Goal: Information Seeking & Learning: Learn about a topic

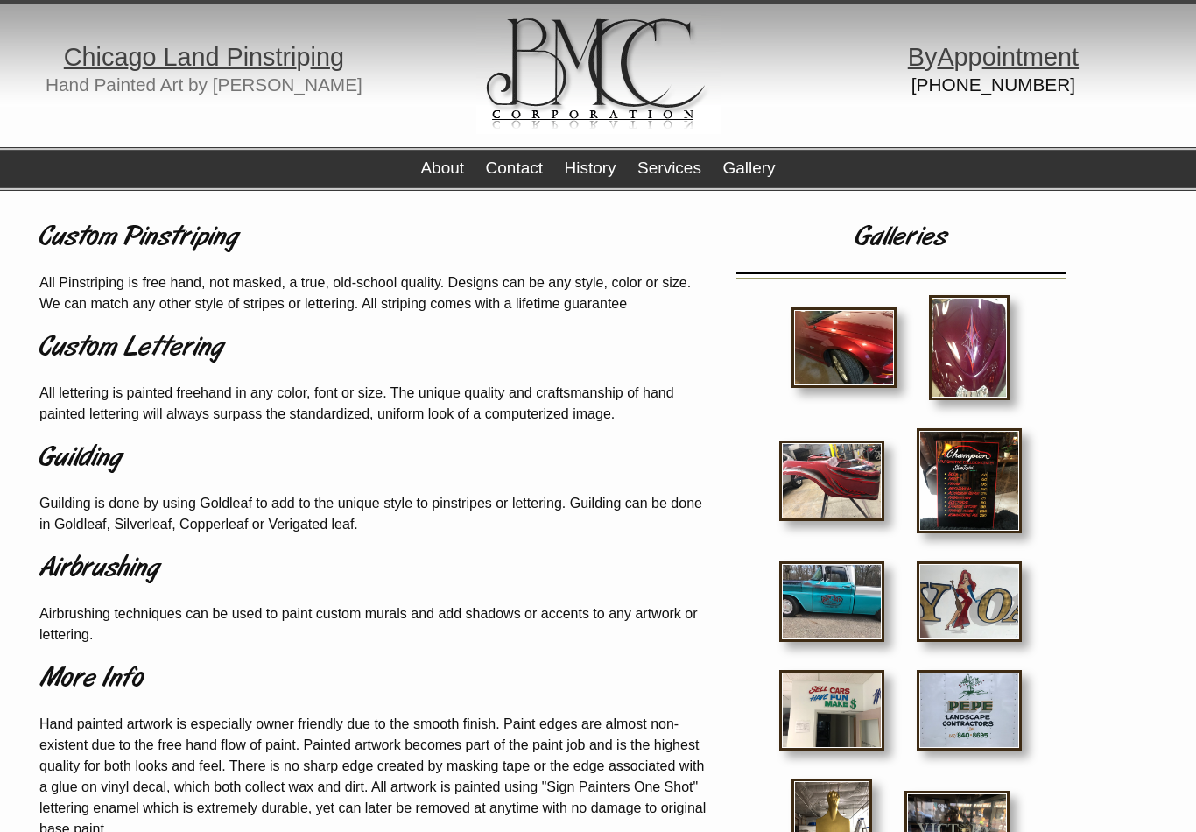
click at [682, 170] on link "Services" at bounding box center [670, 168] width 64 height 18
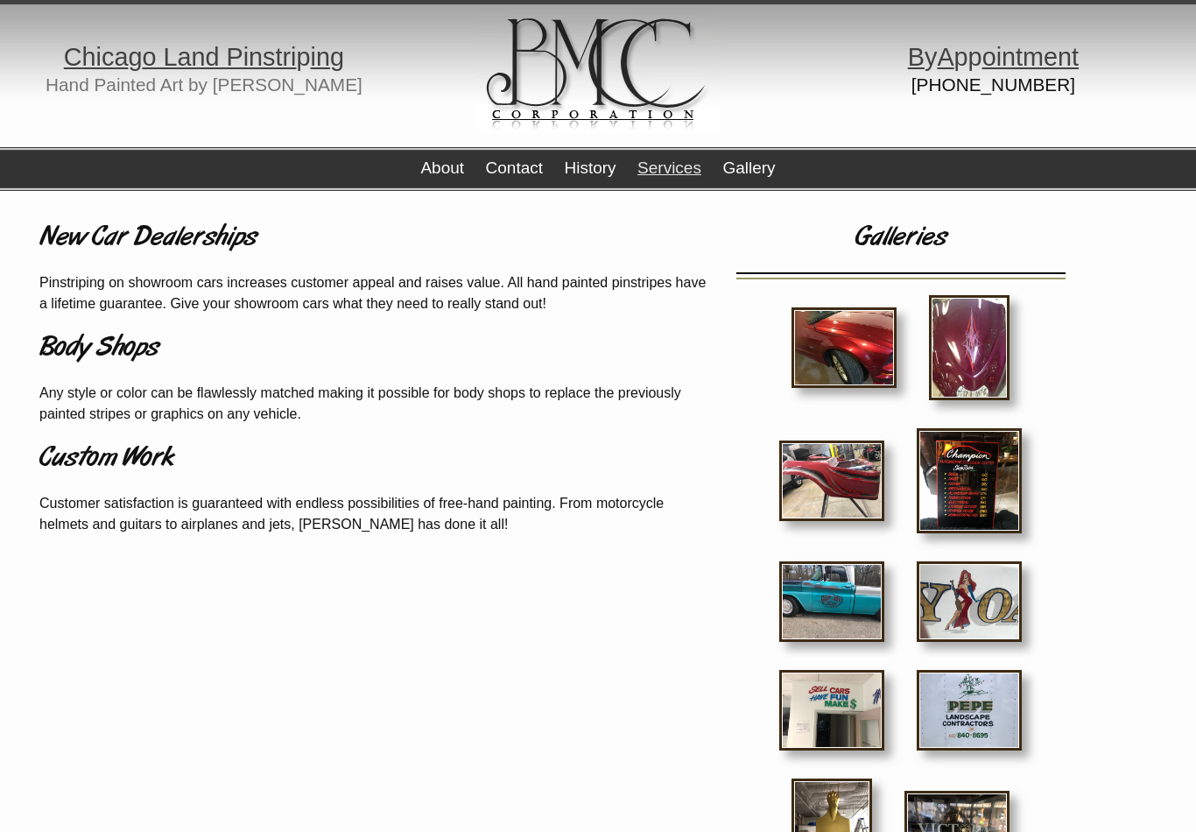
click at [746, 160] on link "Gallery" at bounding box center [749, 168] width 53 height 18
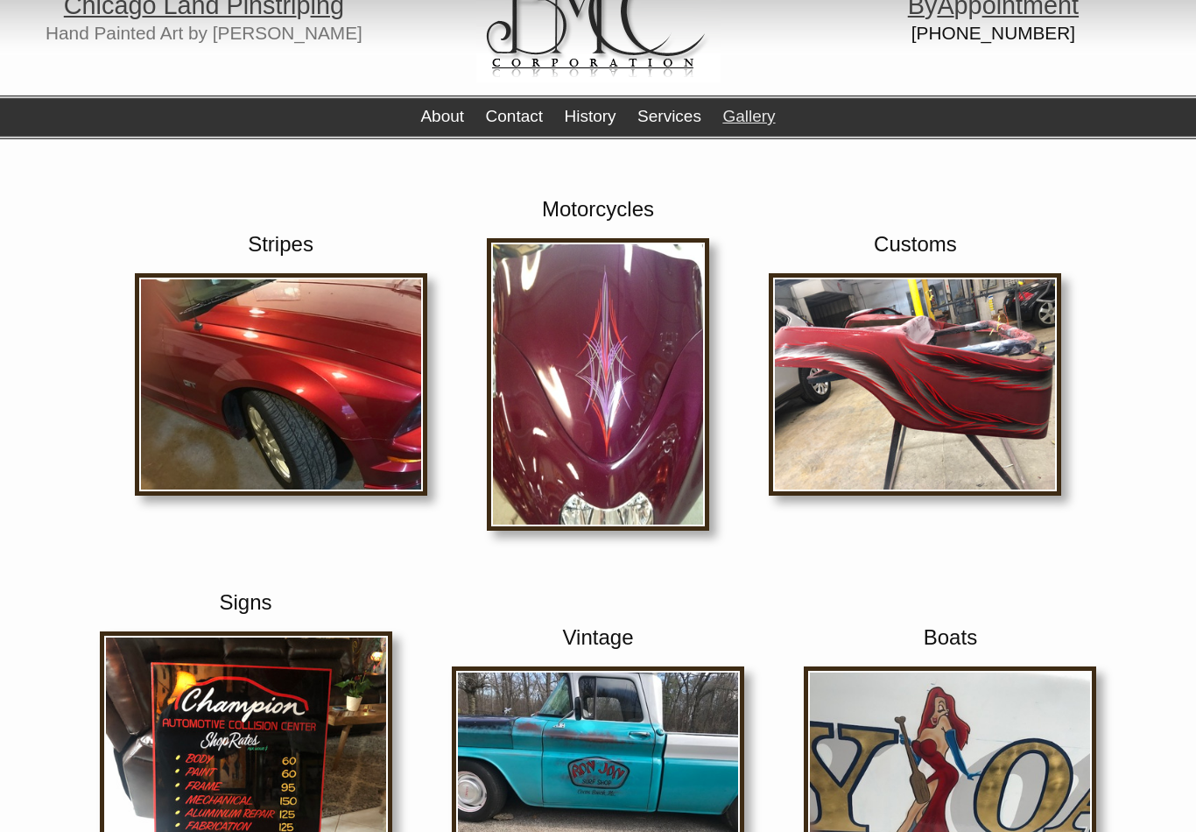
scroll to position [52, 0]
click at [245, 387] on img at bounding box center [281, 384] width 293 height 222
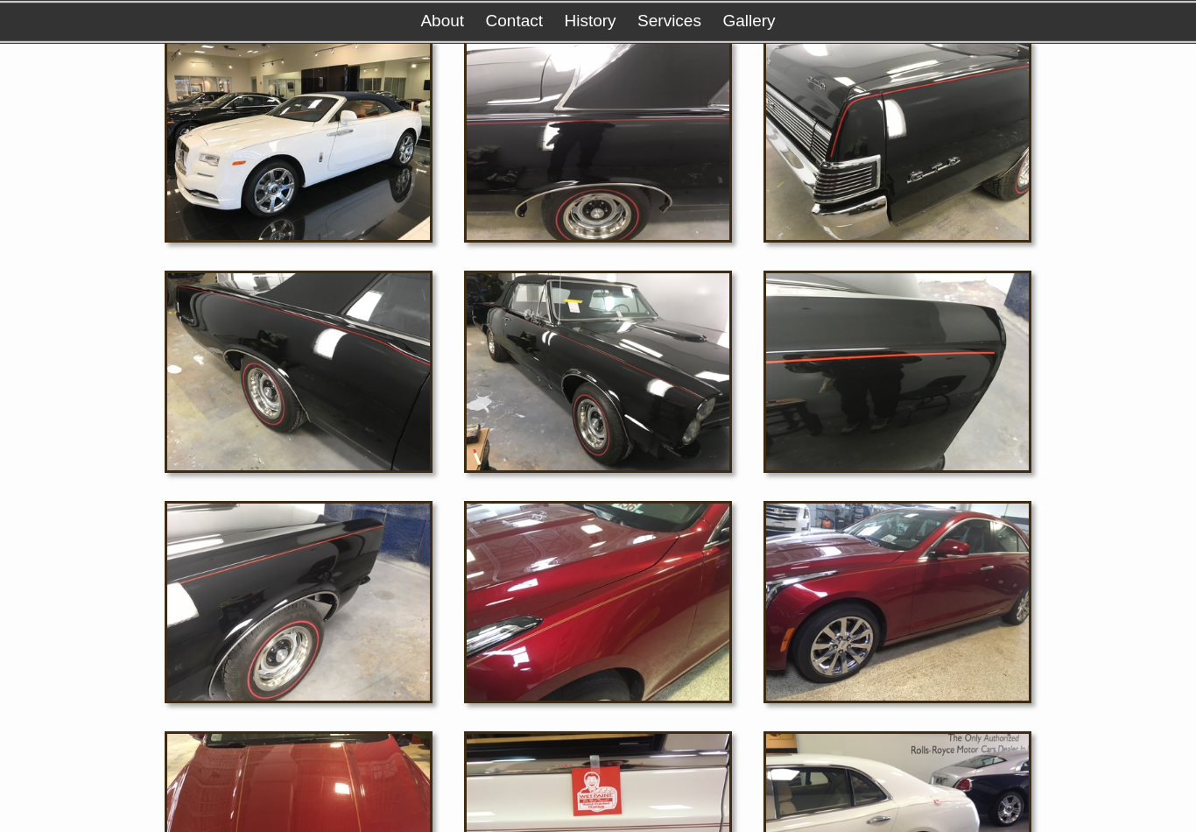
scroll to position [2368, 0]
click at [279, 609] on img at bounding box center [299, 603] width 268 height 202
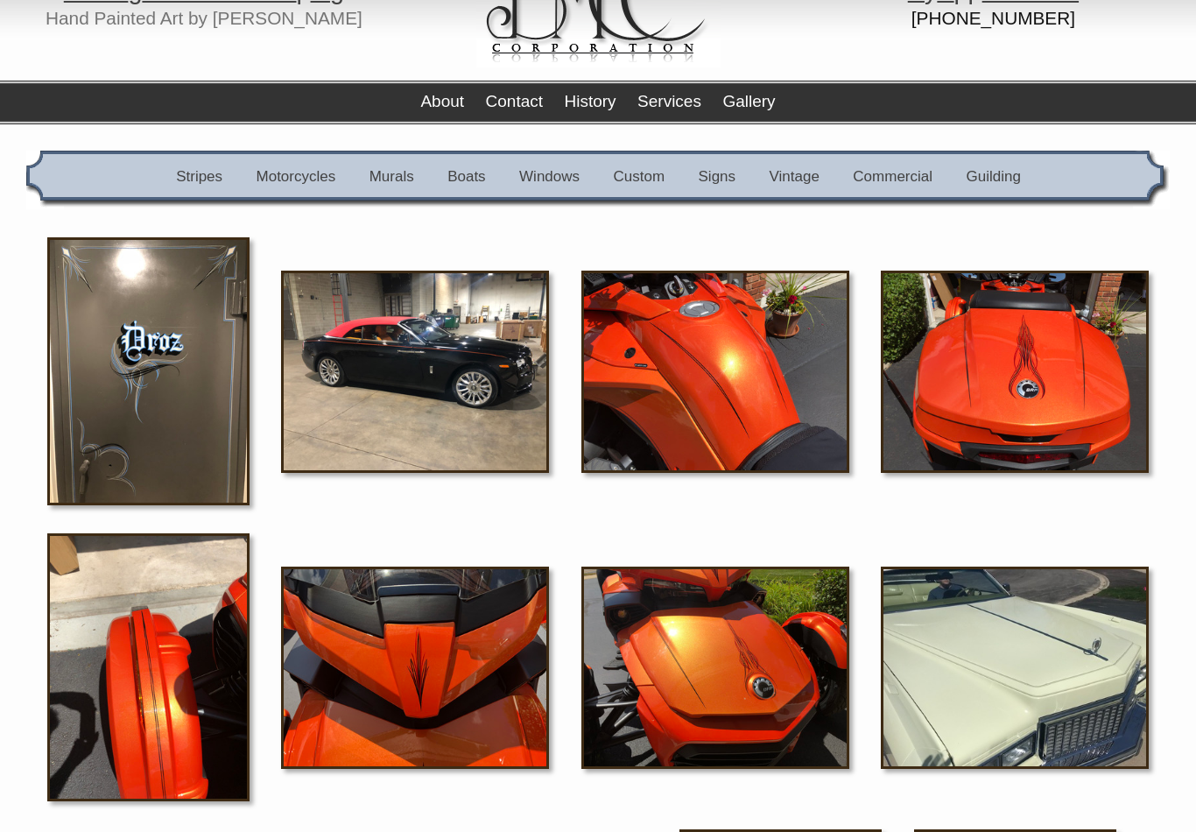
scroll to position [0, 0]
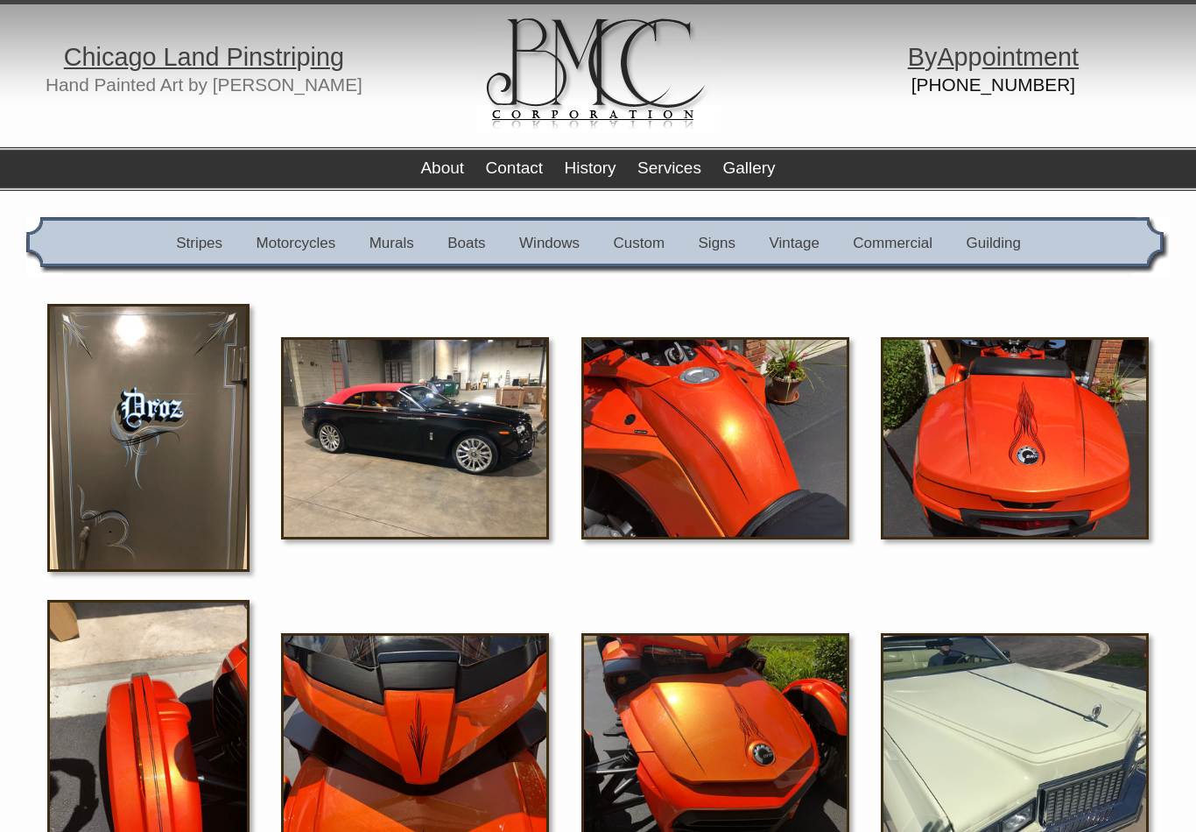
click at [647, 243] on link "Custom" at bounding box center [640, 243] width 52 height 17
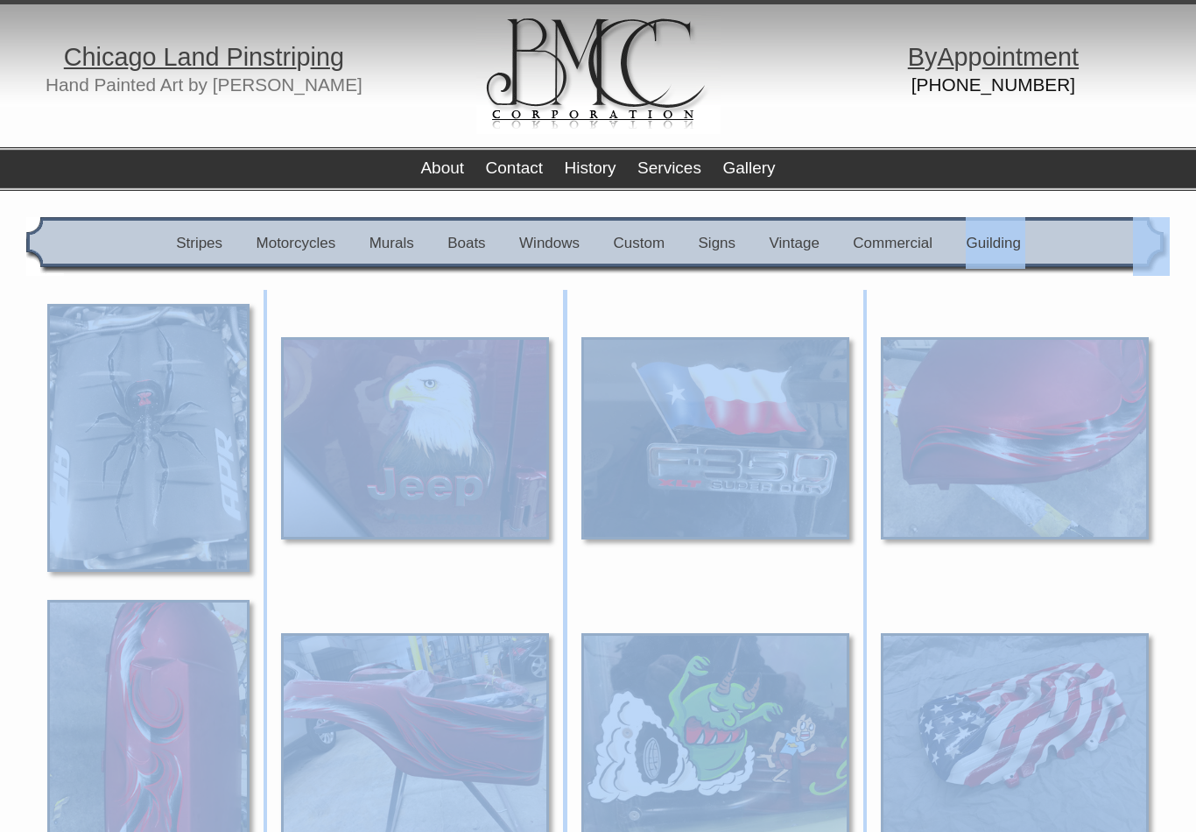
click at [718, 236] on link "Signs" at bounding box center [718, 243] width 38 height 17
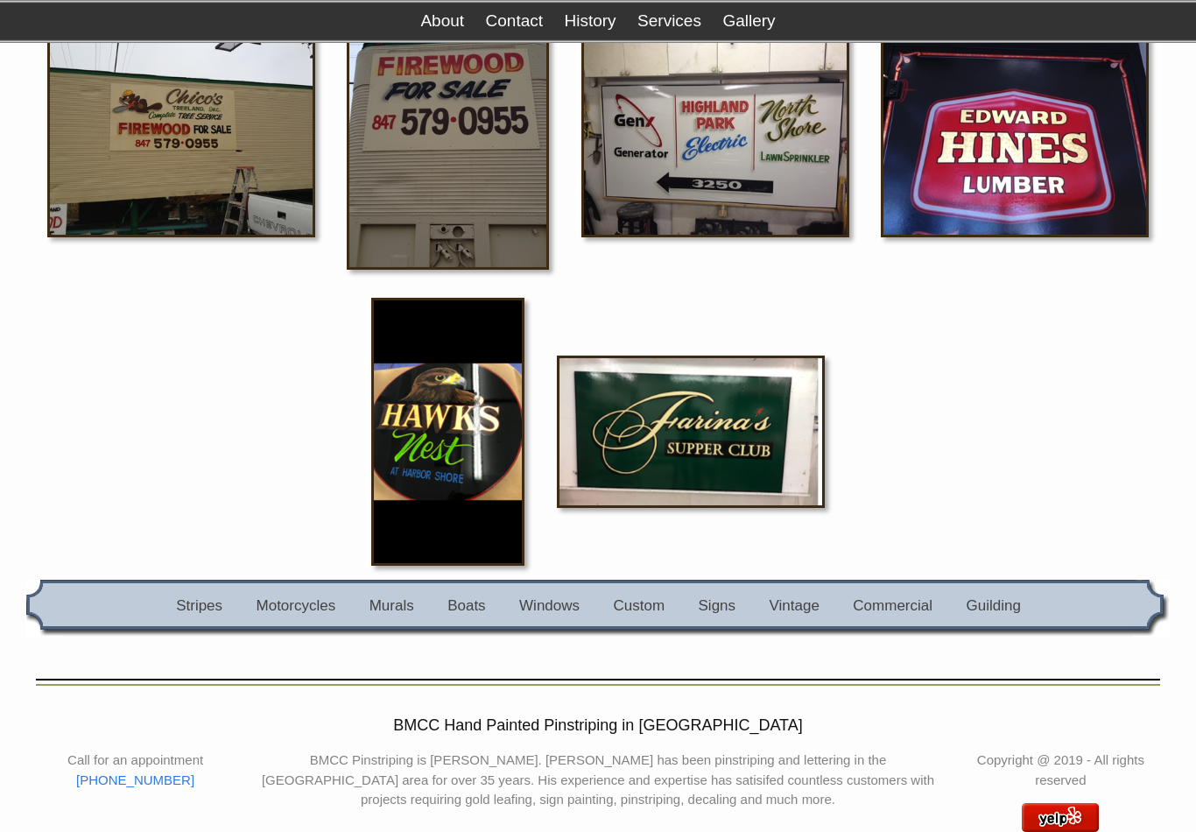
scroll to position [2024, 0]
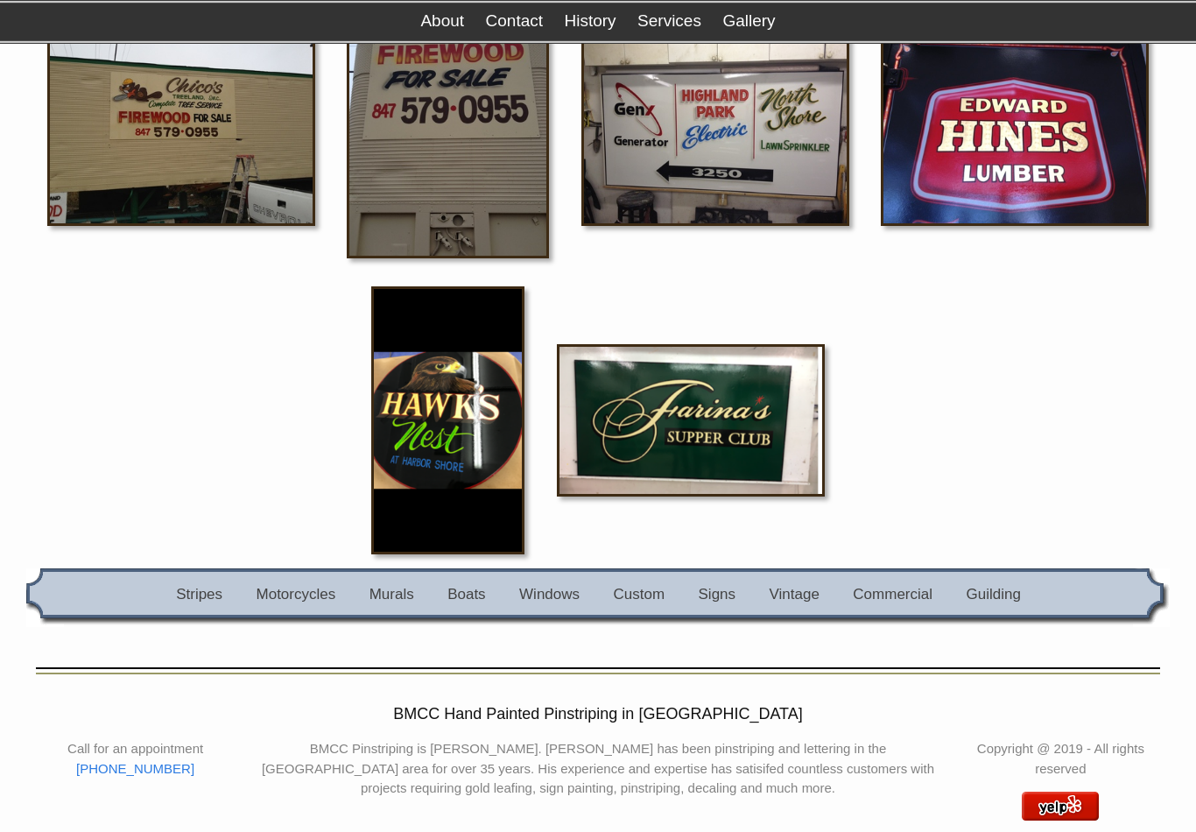
click at [288, 590] on link "Motorcycles" at bounding box center [297, 594] width 80 height 17
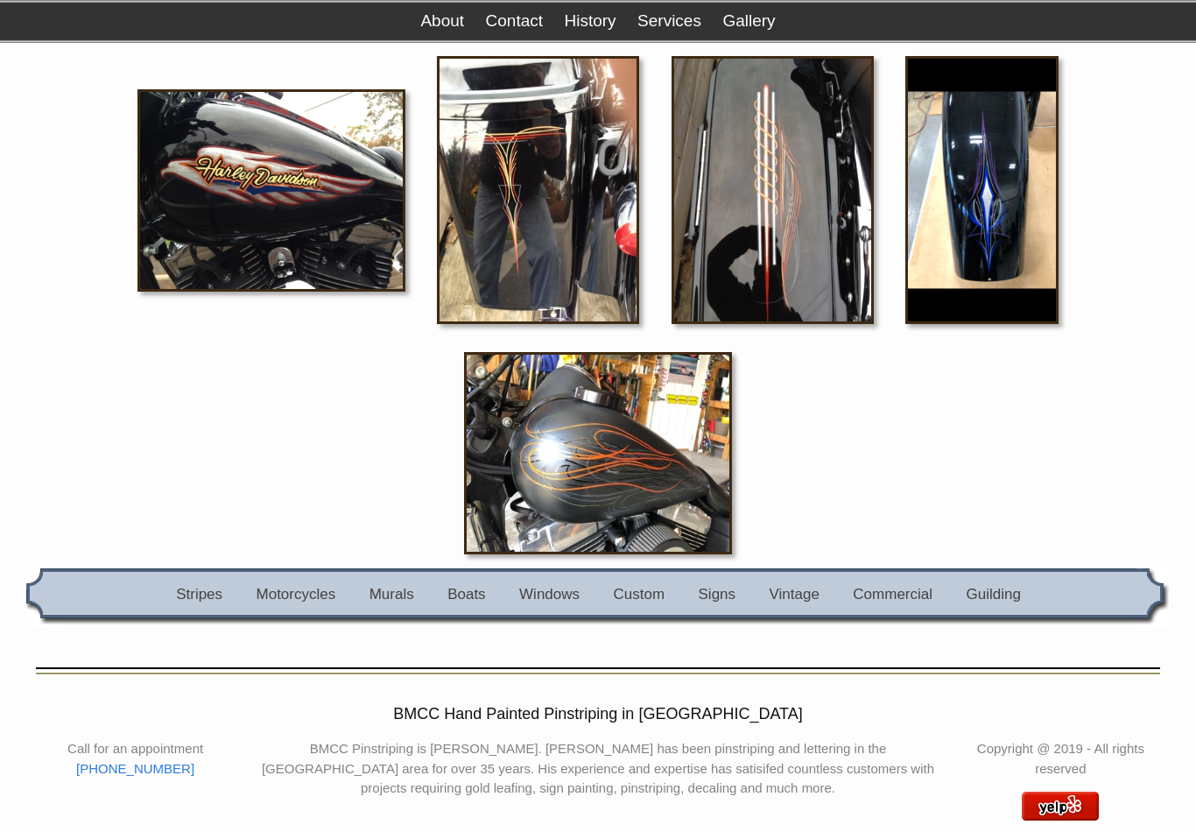
scroll to position [3241, 0]
click at [548, 591] on link "Windows" at bounding box center [549, 594] width 60 height 17
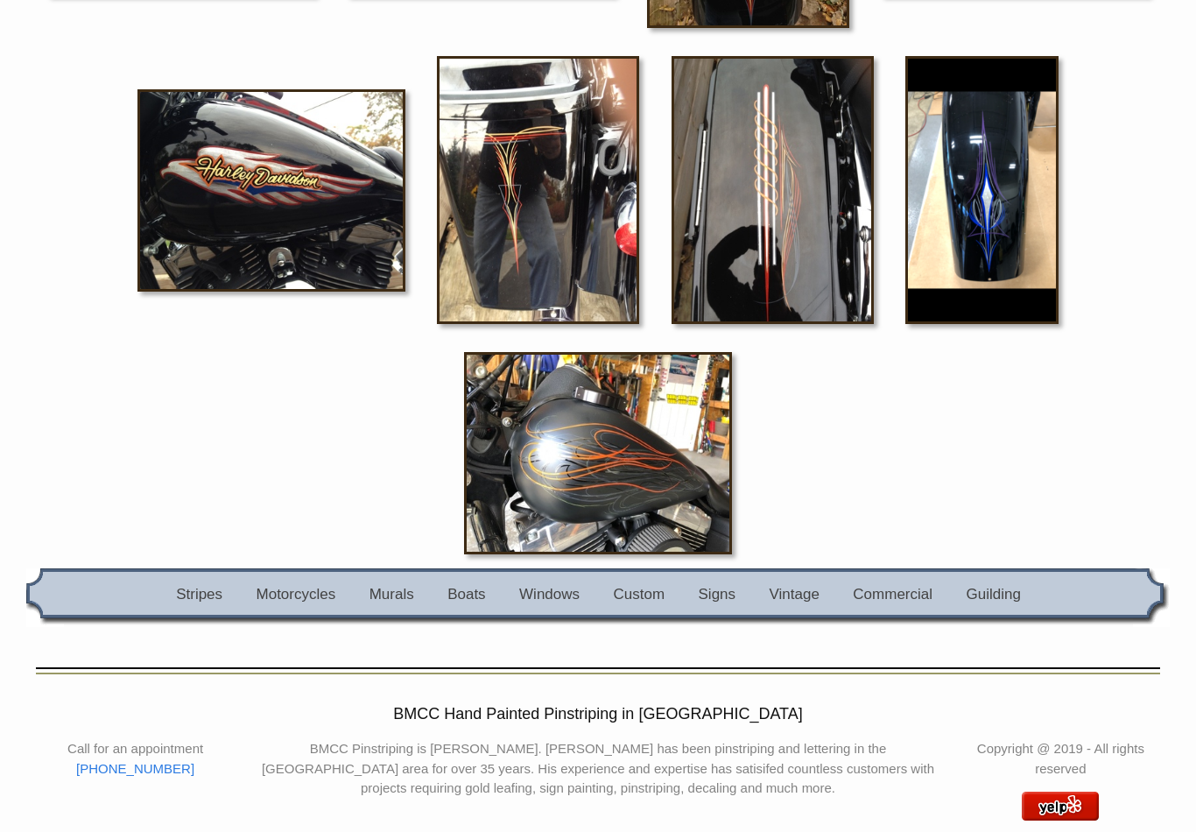
scroll to position [3268, 0]
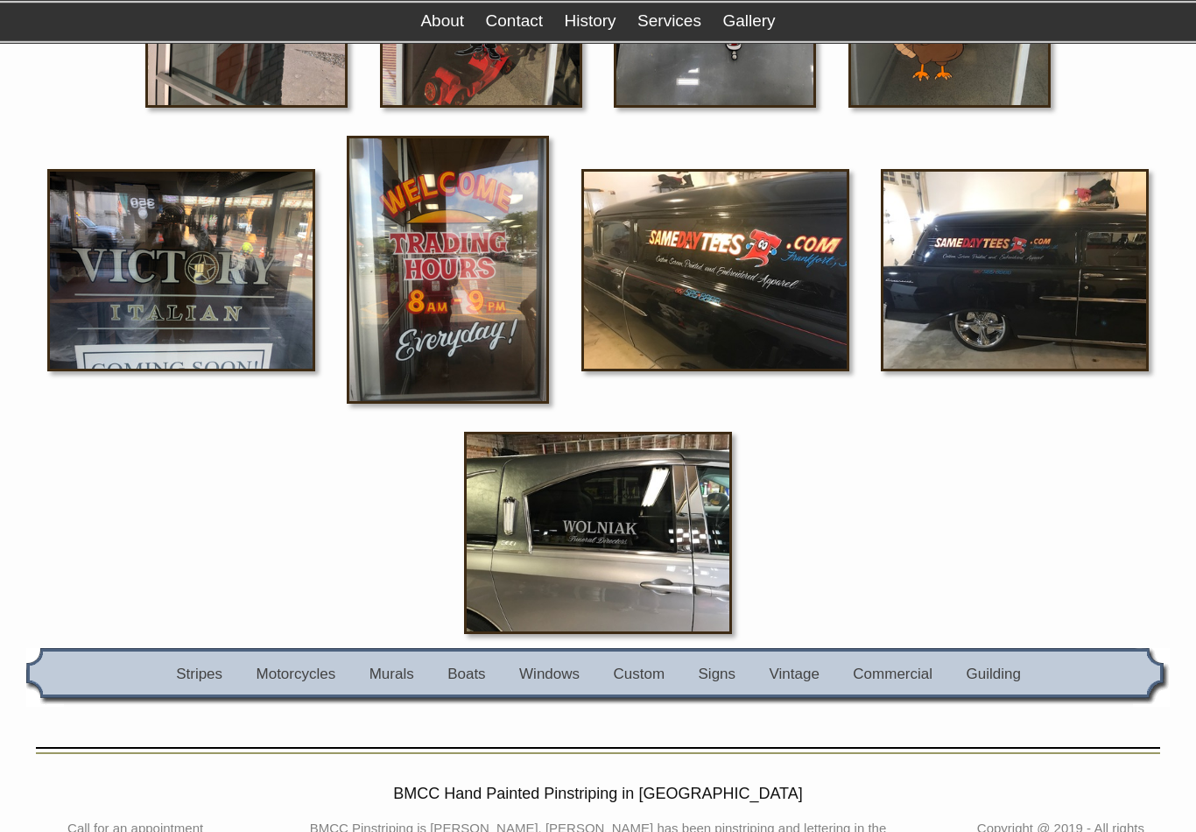
scroll to position [470, 0]
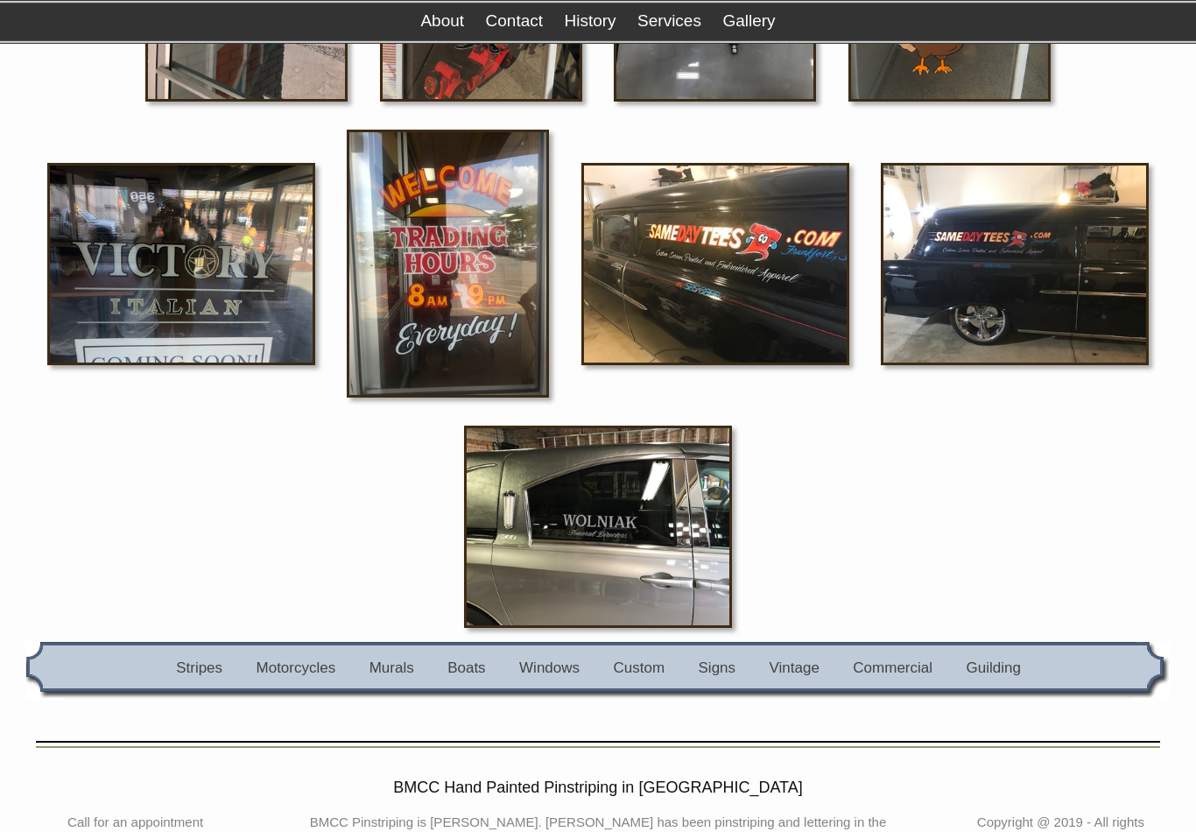
click at [403, 659] on link "Murals" at bounding box center [392, 667] width 45 height 17
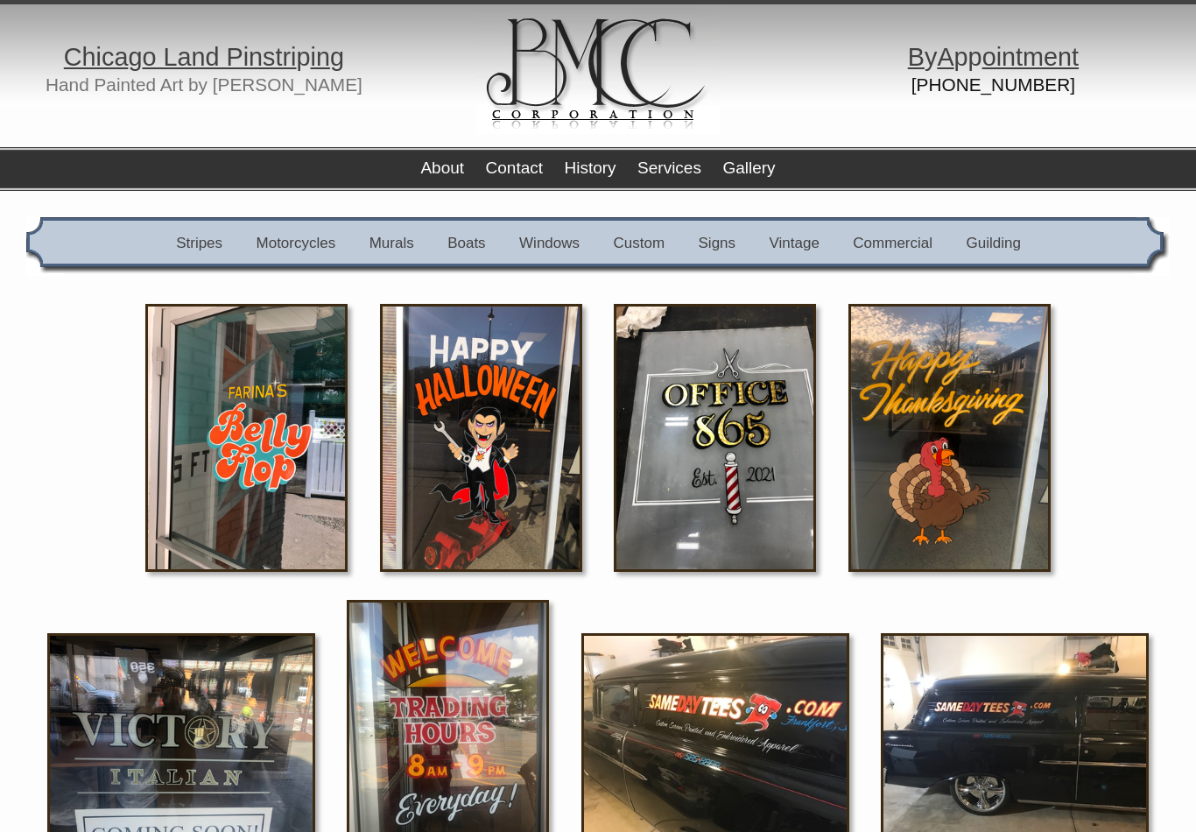
scroll to position [497, 0]
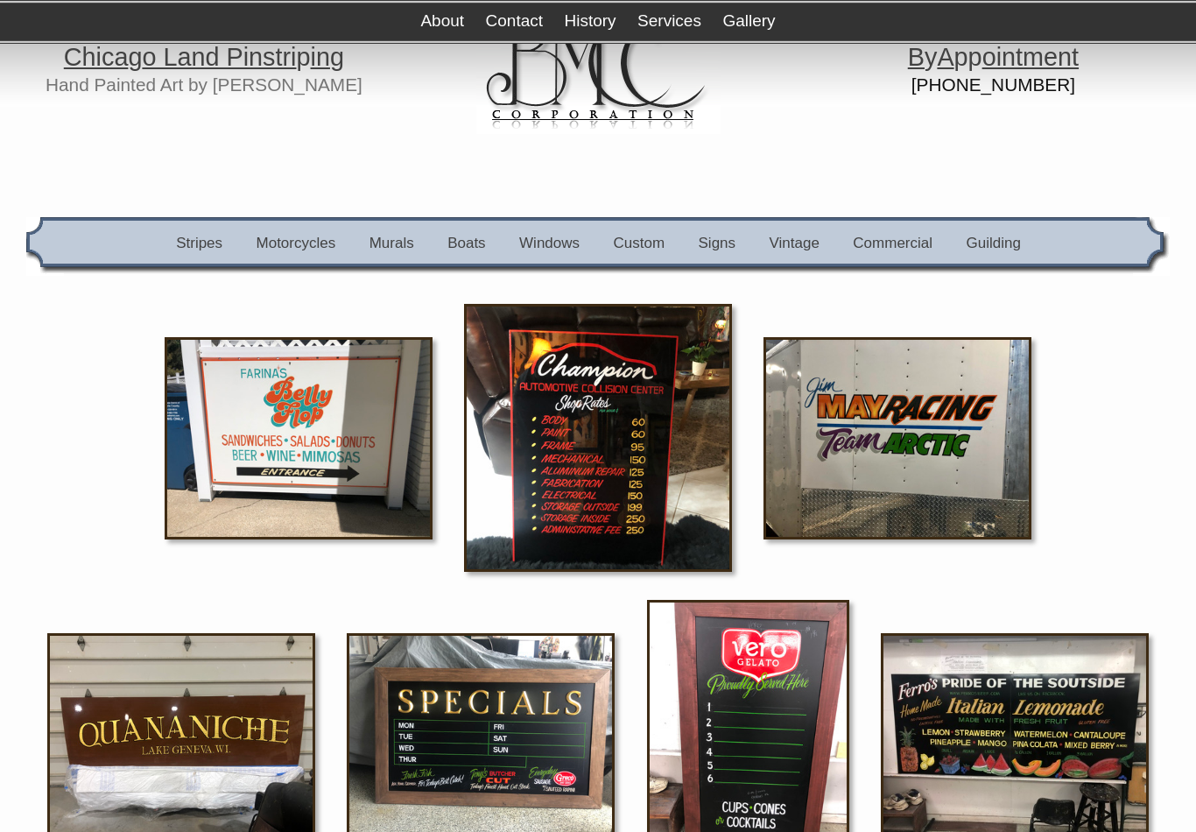
scroll to position [2051, 0]
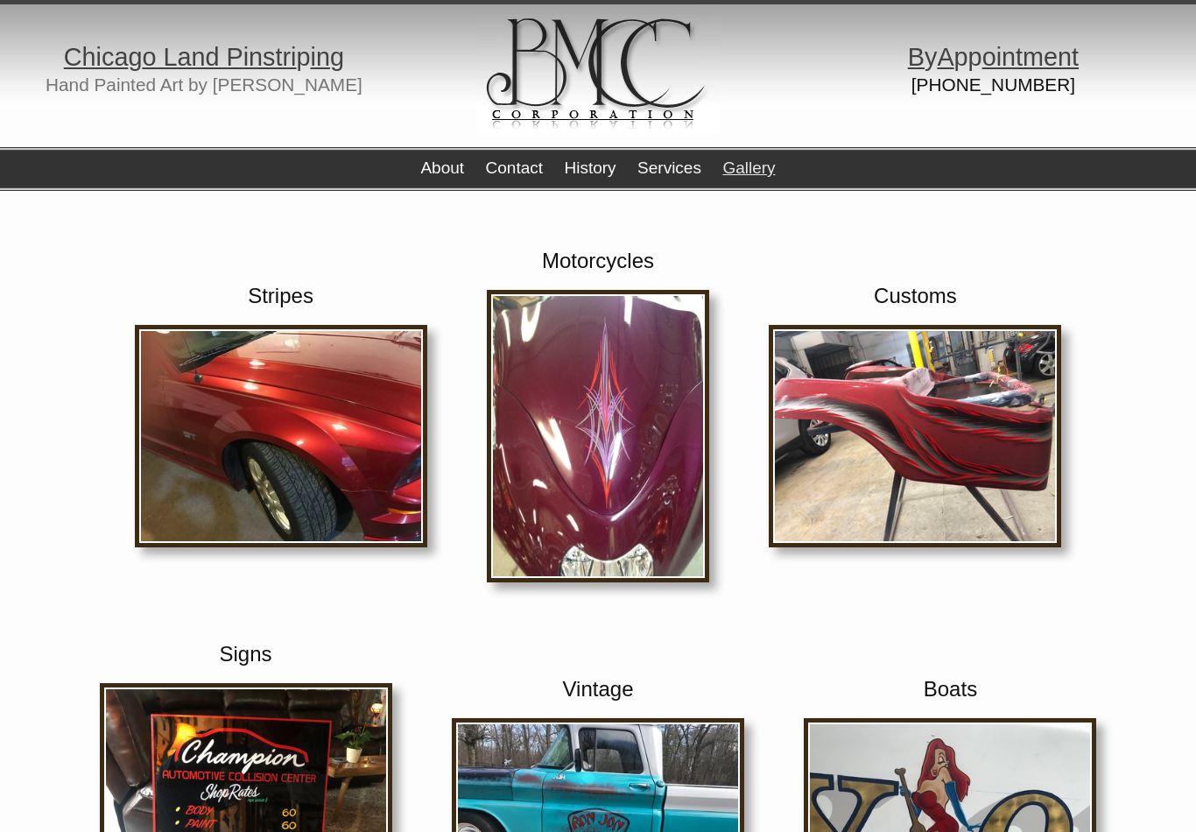
scroll to position [52, 0]
